Goal: Task Accomplishment & Management: Complete application form

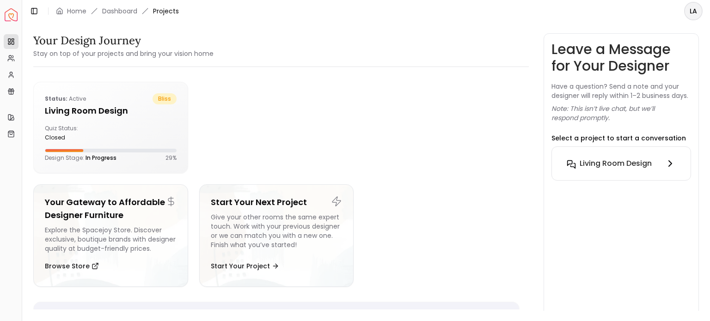
click at [641, 170] on button "Living Room design" at bounding box center [621, 163] width 124 height 18
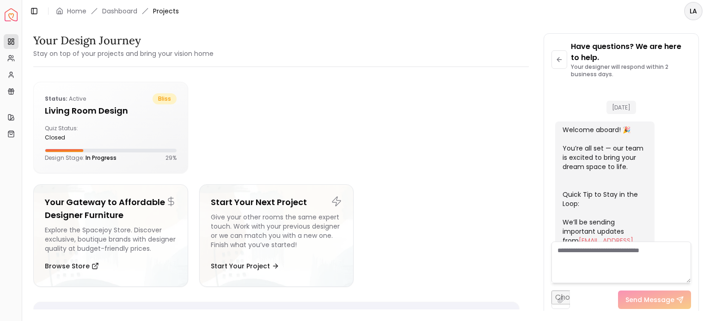
scroll to position [370, 0]
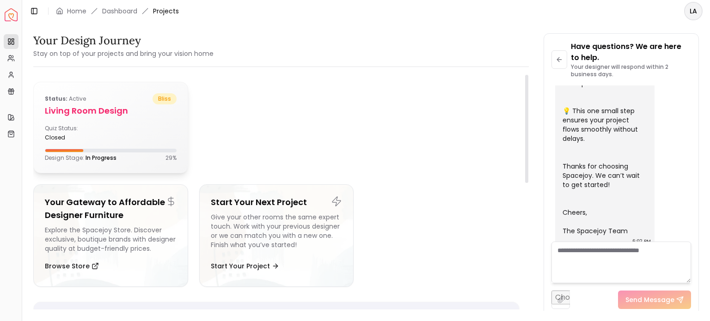
click at [138, 130] on div "Quiz Status: closed" at bounding box center [111, 133] width 132 height 17
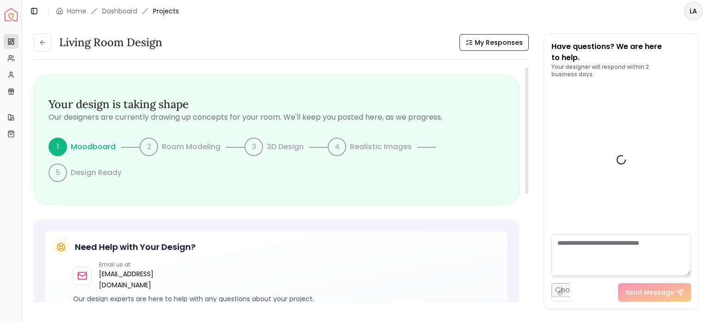
scroll to position [359, 0]
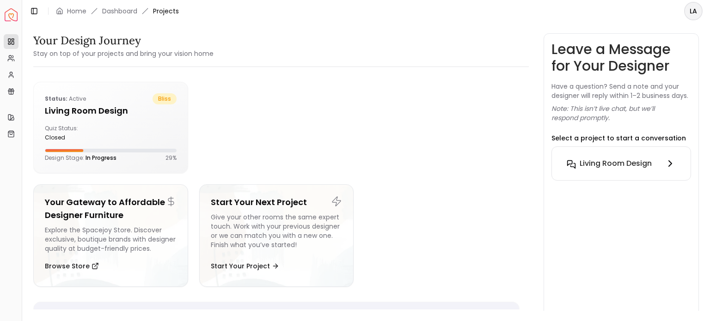
click at [623, 164] on h6 "Living Room design" at bounding box center [615, 163] width 72 height 11
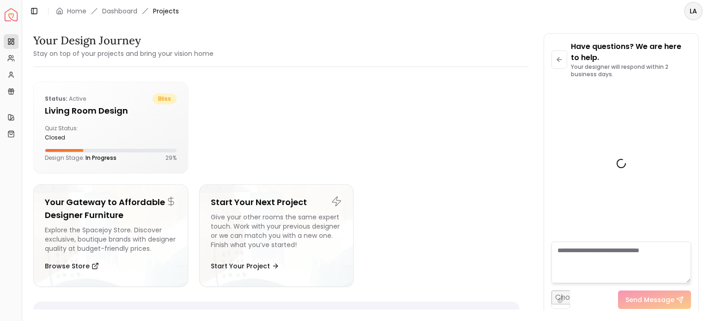
scroll to position [370, 0]
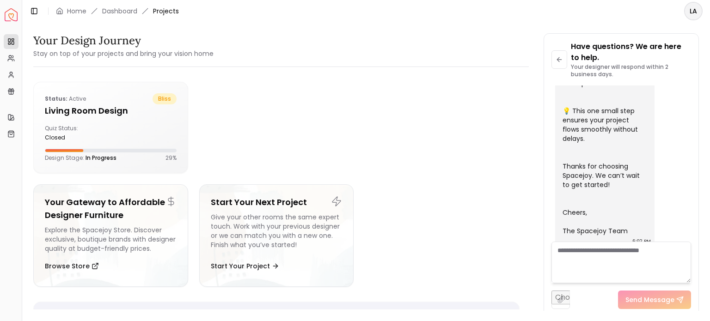
click at [590, 255] on textarea at bounding box center [621, 263] width 140 height 42
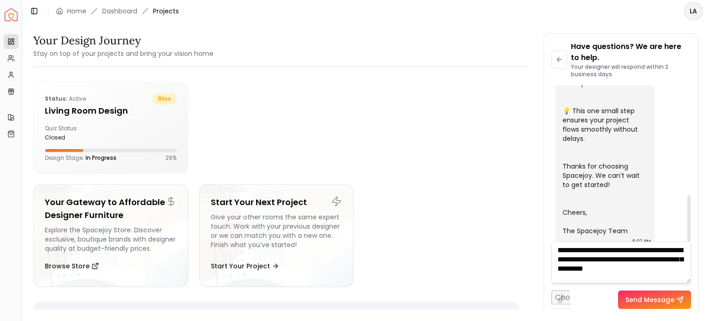
scroll to position [0, 0]
type textarea "**********"
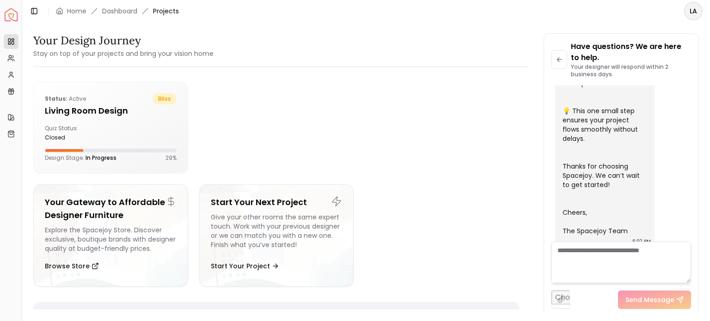
drag, startPoint x: 693, startPoint y: 195, endPoint x: 693, endPoint y: 229, distance: 33.3
click at [693, 229] on div "Have questions? We are here to help. Your designer will respond within 2 busine…" at bounding box center [621, 175] width 154 height 283
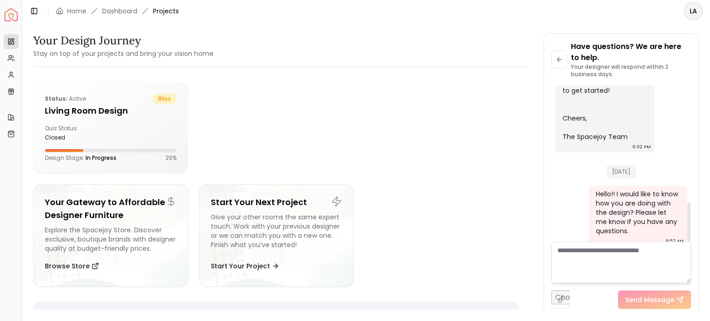
drag, startPoint x: 689, startPoint y: 200, endPoint x: 697, endPoint y: 247, distance: 48.2
click at [690, 242] on div at bounding box center [688, 221] width 3 height 39
